Goal: Task Accomplishment & Management: Complete application form

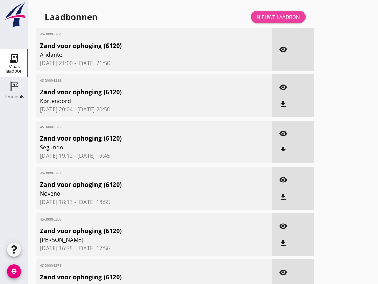
click at [297, 21] on div "Nieuwe laadbon" at bounding box center [278, 16] width 43 height 7
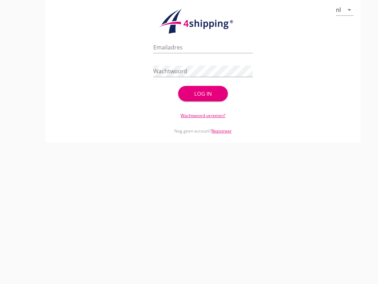
click at [198, 49] on input "Emailadres" at bounding box center [202, 47] width 99 height 11
type input "[EMAIL_ADDRESS][DOMAIN_NAME]"
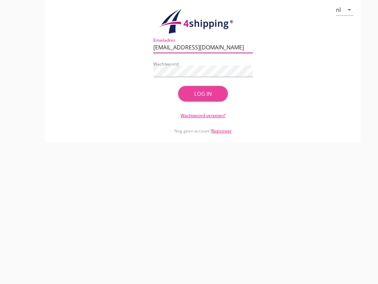
click at [210, 98] on div "Log in" at bounding box center [202, 94] width 27 height 8
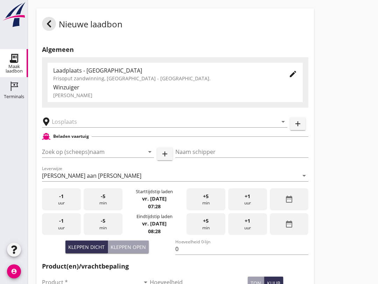
click at [91, 155] on input "Zoek op (scheeps)naam" at bounding box center [88, 151] width 92 height 11
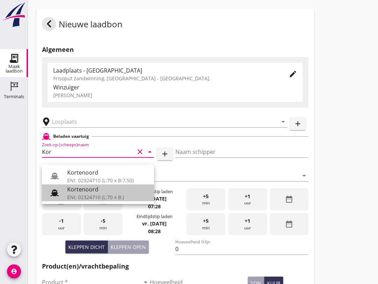
click at [102, 194] on div "ENI: 02324710 (L:70 x B:)" at bounding box center [107, 196] width 81 height 7
type input "Kortenoord"
type input "[PERSON_NAME]/[PERSON_NAME]"
type input "621"
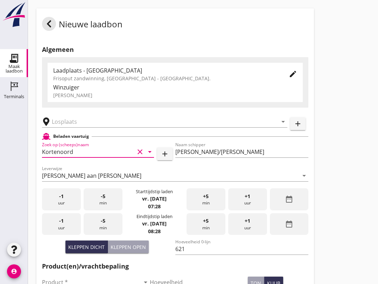
click at [86, 125] on input "text" at bounding box center [160, 121] width 216 height 11
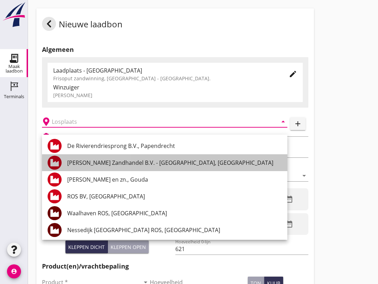
click at [189, 161] on div "[PERSON_NAME] Zandhandel B.V. - [GEOGRAPHIC_DATA], [GEOGRAPHIC_DATA]" at bounding box center [174, 162] width 215 height 8
type input "[PERSON_NAME] Zandhandel B.V. - [GEOGRAPHIC_DATA], [GEOGRAPHIC_DATA]"
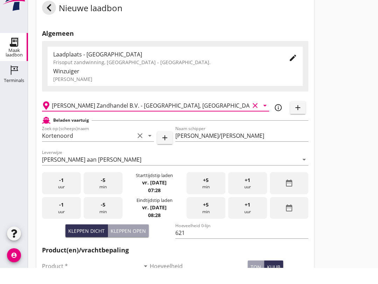
scroll to position [29, 0]
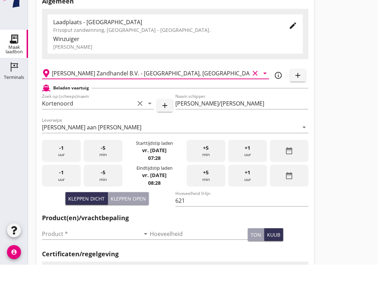
click at [130, 214] on div "Kleppen open" at bounding box center [128, 217] width 35 height 7
type input "518"
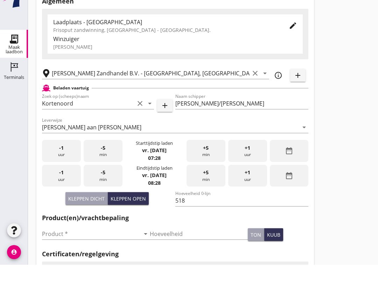
click at [101, 247] on input "Product *" at bounding box center [91, 252] width 98 height 11
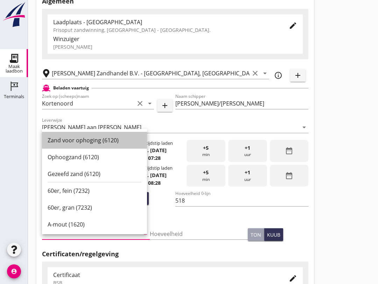
click at [110, 141] on div "Zand voor ophoging (6120)" at bounding box center [95, 140] width 94 height 8
type input "Zand voor ophoging (6120)"
